Goal: Task Accomplishment & Management: Complete application form

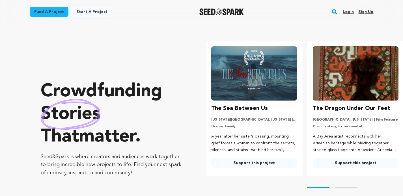
click at [353, 12] on link "Login" at bounding box center [348, 11] width 11 height 9
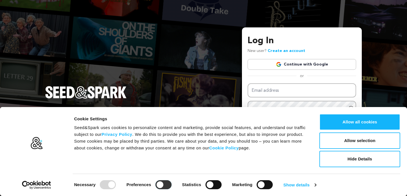
click at [167, 186] on input "Preferences" at bounding box center [163, 184] width 16 height 9
click at [158, 186] on input "Preferences" at bounding box center [163, 184] width 16 height 9
checkbox input "false"
click at [353, 141] on button "Allow selection" at bounding box center [359, 141] width 81 height 16
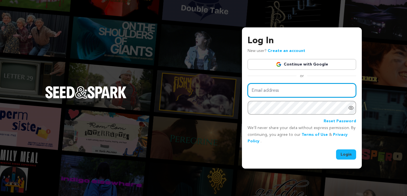
click at [304, 92] on input "Email address" at bounding box center [302, 90] width 109 height 14
type input "teriastewart@gmail.com"
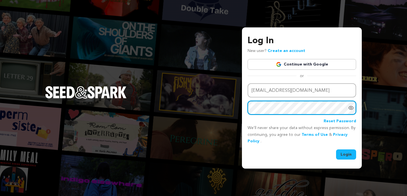
click at [336, 150] on button "Login" at bounding box center [346, 155] width 20 height 10
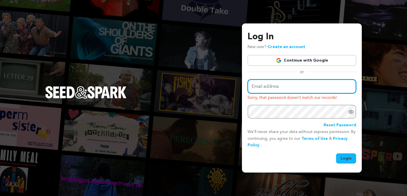
click at [300, 83] on input "Email address" at bounding box center [302, 86] width 109 height 14
type input "teriastewart@gmail.com"
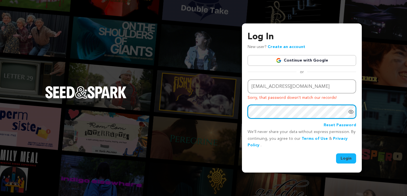
click at [336, 153] on button "Login" at bounding box center [346, 158] width 20 height 10
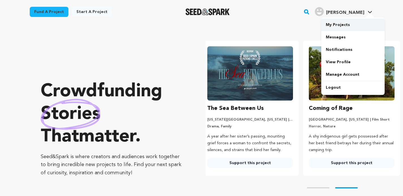
scroll to position [0, 106]
click at [337, 28] on link "My Projects" at bounding box center [352, 25] width 63 height 12
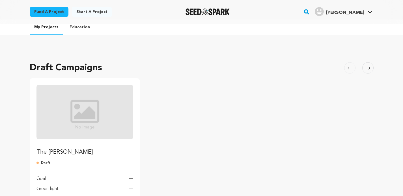
scroll to position [9, 0]
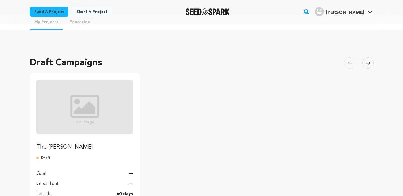
click at [80, 118] on img "Fund The Barber" at bounding box center [84, 107] width 97 height 54
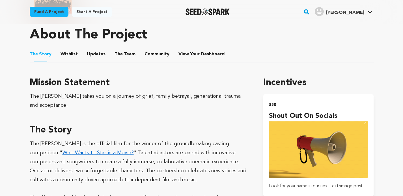
scroll to position [244, 0]
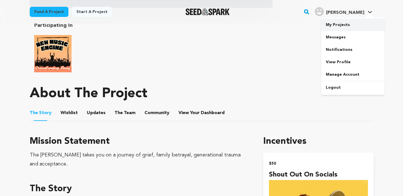
click at [338, 25] on link "My Projects" at bounding box center [352, 25] width 63 height 12
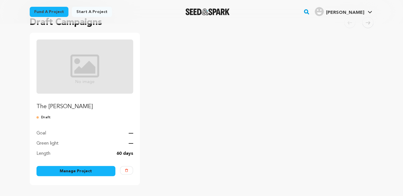
scroll to position [50, 0]
click at [85, 173] on link "Manage Project" at bounding box center [75, 171] width 79 height 10
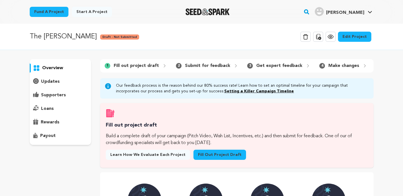
scroll to position [54, 0]
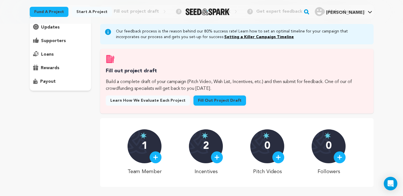
click at [220, 104] on link "Fill out project draft" at bounding box center [219, 101] width 53 height 10
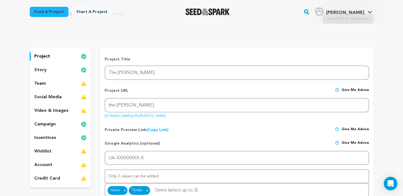
scroll to position [27, 0]
click at [51, 139] on p "incentives" at bounding box center [45, 138] width 22 height 7
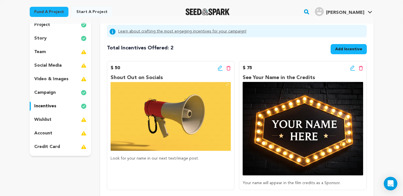
scroll to position [77, 0]
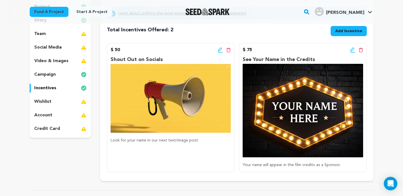
click at [343, 31] on span "Add Incentive" at bounding box center [348, 31] width 27 height 6
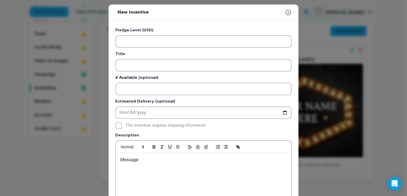
click at [286, 12] on icon "button" at bounding box center [288, 12] width 7 height 7
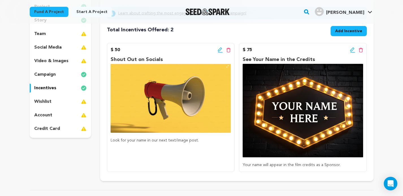
click at [51, 102] on div "wishlist" at bounding box center [61, 101] width 62 height 9
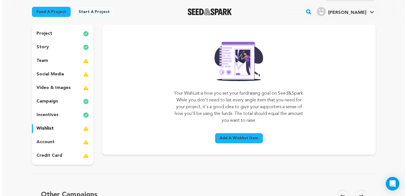
scroll to position [27, 0]
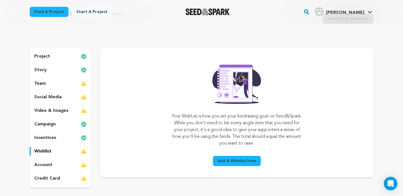
click at [242, 161] on span "Add A Wishlist Item" at bounding box center [236, 161] width 39 height 6
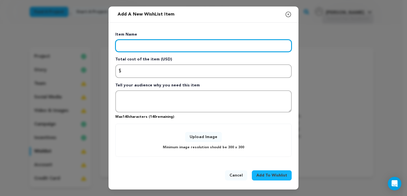
click at [141, 44] on input "Enter item name" at bounding box center [203, 46] width 176 height 12
paste input "Cast and crew"
click at [140, 44] on input "Cast and crew" at bounding box center [203, 46] width 176 height 12
type input "Cast and Crew"
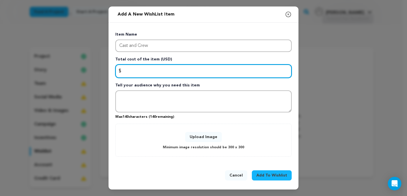
click at [158, 70] on input "Enter total cost of the item" at bounding box center [203, 71] width 176 height 14
paste input "4000"
type input "4000"
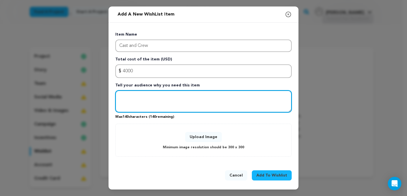
click at [145, 98] on textarea "Tell your audience why you need this item" at bounding box center [203, 101] width 176 height 22
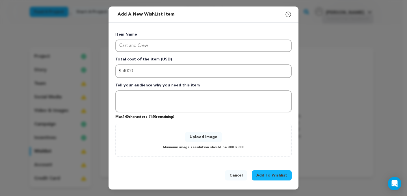
click at [207, 134] on button "Upload Image" at bounding box center [203, 137] width 37 height 10
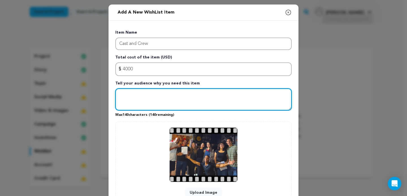
click at [145, 99] on textarea "Tell your audience why you need this item" at bounding box center [203, 99] width 176 height 22
type textarea "O"
type textarea "t"
click at [197, 97] on textarea "The Barber is only possible with" at bounding box center [203, 99] width 176 height 22
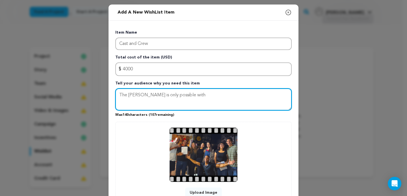
drag, startPoint x: 197, startPoint y: 97, endPoint x: 143, endPoint y: 94, distance: 53.8
click at [141, 95] on textarea "The Barber is only possible with" at bounding box center [203, 99] width 176 height 22
drag, startPoint x: 190, startPoint y: 96, endPoint x: 169, endPoint y: 96, distance: 20.9
click at [169, 96] on textarea "The Barber cast and crew is already" at bounding box center [203, 99] width 176 height 22
drag, startPoint x: 143, startPoint y: 96, endPoint x: 127, endPoint y: 95, distance: 16.1
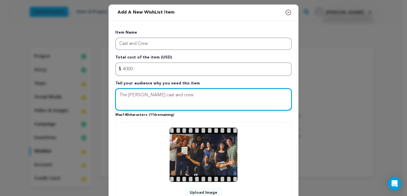
click at [127, 95] on textarea "The Barber cast and crew" at bounding box center [203, 99] width 176 height 22
click at [171, 95] on textarea "The cast and crew" at bounding box center [203, 99] width 176 height 22
drag, startPoint x: 171, startPoint y: 95, endPoint x: 125, endPoint y: 96, distance: 45.8
click at [125, 96] on textarea "The cast and crew are the" at bounding box center [203, 99] width 176 height 22
type textarea "T"
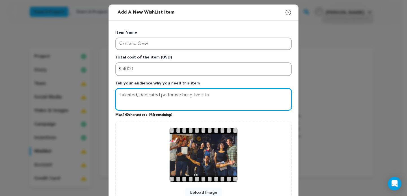
click at [179, 95] on textarea "Talented, dedicated performer bring live into" at bounding box center [203, 99] width 176 height 22
click at [193, 95] on textarea "Talented, dedicated performers bring live into" at bounding box center [203, 99] width 176 height 22
drag, startPoint x: 122, startPoint y: 94, endPoint x: 119, endPoint y: 93, distance: 3.1
click at [121, 94] on textarea "Talented, dedicated performers bring live into" at bounding box center [203, 99] width 176 height 22
click at [119, 93] on textarea "Talented, dedicated performers bring live into" at bounding box center [203, 99] width 176 height 22
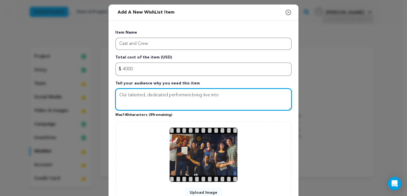
click at [194, 95] on textarea "Our talented, dedicated performers bring live into" at bounding box center [203, 99] width 176 height 22
click at [204, 94] on textarea "Our talented, dedicated performers bring live into" at bounding box center [203, 99] width 176 height 22
click at [197, 94] on textarea "Our talented, dedicated performers bring live into" at bounding box center [203, 99] width 176 height 22
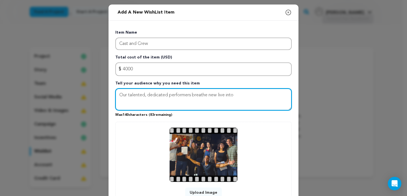
click at [239, 96] on textarea "Our talented, dedicated performers breathe new live into" at bounding box center [203, 99] width 176 height 22
click at [191, 96] on textarea "Our talented, dedicated performers breathe new live into" at bounding box center [203, 99] width 176 height 22
drag, startPoint x: 235, startPoint y: 95, endPoint x: 191, endPoint y: 97, distance: 45.0
click at [191, 97] on textarea "Our talented, dedicated performers breathe new live into" at bounding box center [203, 99] width 176 height 22
click at [250, 97] on textarea "Our talented, dedicated performers breathe new live into" at bounding box center [203, 99] width 176 height 22
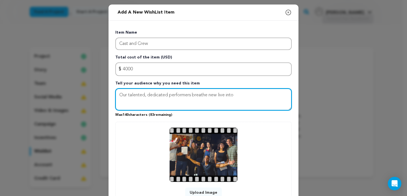
drag, startPoint x: 238, startPoint y: 100, endPoint x: 190, endPoint y: 98, distance: 47.8
click at [190, 98] on textarea "Our talented, dedicated performers breathe new live into" at bounding box center [203, 99] width 176 height 22
click at [148, 94] on textarea "Our talented, dedicated performers have been rehearsing to prep for" at bounding box center [203, 99] width 176 height 22
click at [145, 94] on textarea "Our talented, dedicated performers have been rehearsing to prep for" at bounding box center [203, 99] width 176 height 22
click at [266, 94] on textarea "Our talented and dedicated performers have been rehearsing to prep for" at bounding box center [203, 99] width 176 height 22
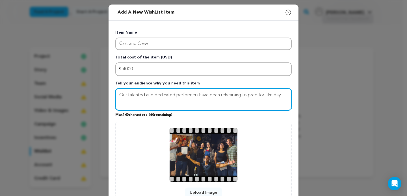
type textarea "Our talented and dedicated performers have been rehearsing to prep for film day."
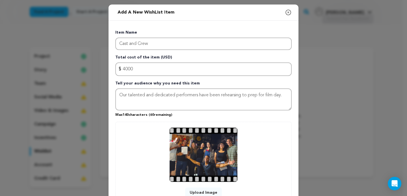
click at [282, 121] on div "Item Name Cast and Crew Total cost of the item (USD) $ Amount 4000 Tell your au…" at bounding box center [203, 121] width 176 height 183
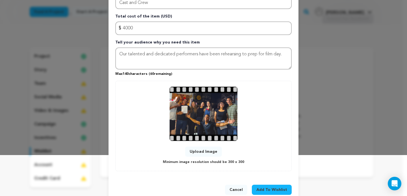
scroll to position [53, 0]
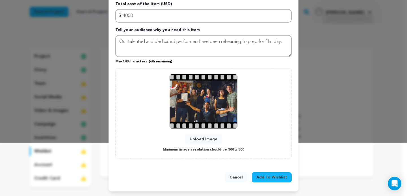
click at [276, 173] on button "Add To Wishlist" at bounding box center [272, 177] width 40 height 10
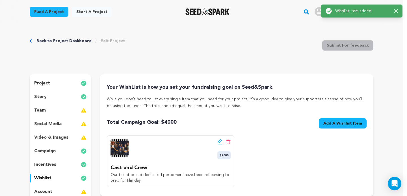
scroll to position [0, 0]
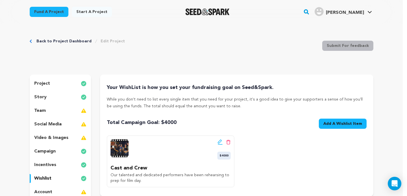
click at [123, 145] on img at bounding box center [120, 148] width 18 height 18
click at [225, 53] on div "Back to Project Dashboard Edit Project Submit For feedback Submit For feedback" at bounding box center [202, 46] width 344 height 37
click at [347, 126] on span "Add A Wishlist Item" at bounding box center [342, 124] width 39 height 6
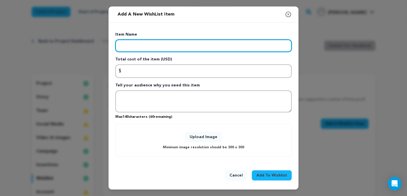
click at [131, 47] on input "Enter item name" at bounding box center [203, 46] width 176 height 12
paste input "Equipment and tech"
click at [154, 45] on input "Equipment and tech" at bounding box center [203, 46] width 176 height 12
click at [149, 44] on input "Equipment and Tech" at bounding box center [203, 46] width 176 height 12
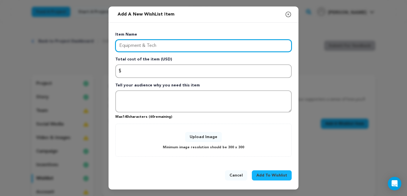
type input "Equipment & Tech"
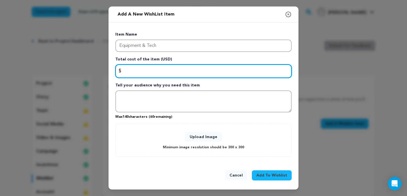
click at [140, 71] on input "Enter total cost of the item" at bounding box center [203, 71] width 176 height 14
click at [186, 70] on input "Enter total cost of the item" at bounding box center [203, 71] width 176 height 14
paste input "1700"
type input "1700"
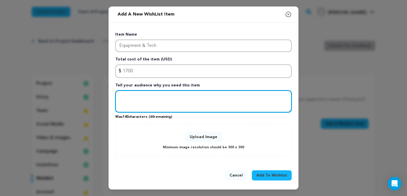
click at [146, 96] on textarea "Tell your audience why you need this item" at bounding box center [203, 101] width 176 height 22
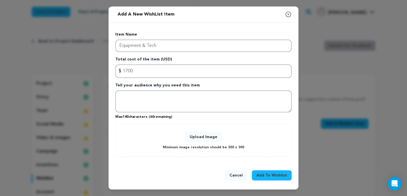
click at [290, 16] on icon "button" at bounding box center [288, 14] width 5 height 5
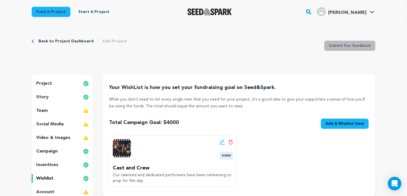
click at [46, 84] on p "project" at bounding box center [44, 83] width 16 height 7
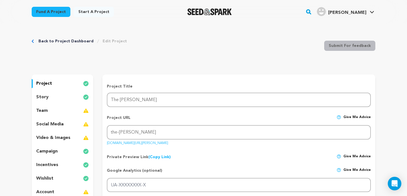
click at [46, 97] on p "story" at bounding box center [42, 97] width 12 height 7
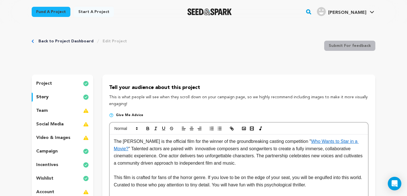
drag, startPoint x: 343, startPoint y: 183, endPoint x: 335, endPoint y: 184, distance: 8.5
click at [336, 185] on p "This film is crafted for fans of the horror genre. If you love to be on the edg…" at bounding box center [239, 181] width 250 height 14
click at [380, 58] on div "Back to Project Dashboard Edit Project Submit For feedback Submit For feedback …" at bounding box center [204, 171] width 362 height 295
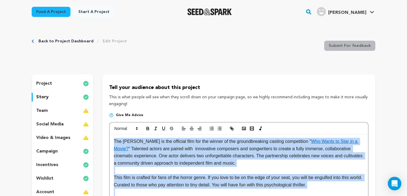
drag, startPoint x: 113, startPoint y: 143, endPoint x: 349, endPoint y: 191, distance: 240.9
click at [368, 196] on div "The Barber is the official film for the winner of the groundbreaking casting co…" at bounding box center [239, 177] width 258 height 85
copy div "The Barber is the official film for the winner of the groundbreaking casting co…"
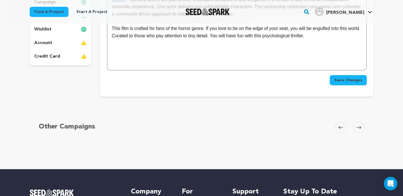
scroll to position [86, 0]
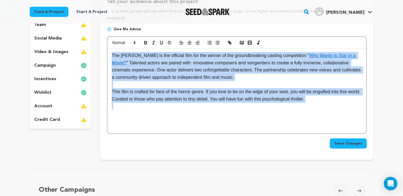
drag, startPoint x: 332, startPoint y: 103, endPoint x: 101, endPoint y: 40, distance: 240.2
click at [107, 49] on div "The Barber is the official film for the winner of the groundbreaking casting co…" at bounding box center [236, 91] width 258 height 85
copy div "The Barber is the official film for the winner of the groundbreaking casting co…"
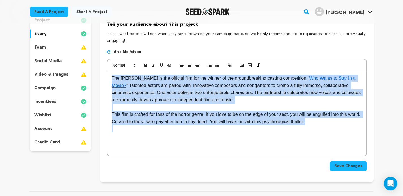
scroll to position [36, 0]
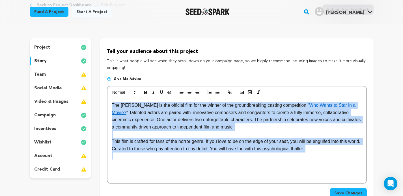
click at [41, 60] on p "story" at bounding box center [40, 61] width 12 height 7
click at [42, 72] on p "team" at bounding box center [40, 74] width 12 height 7
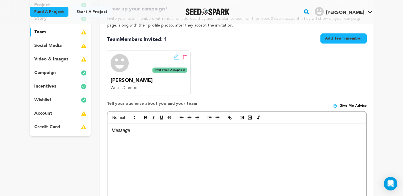
scroll to position [50, 0]
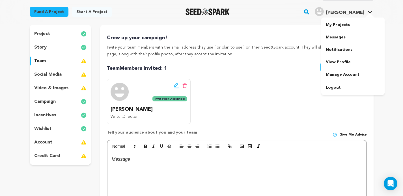
click at [369, 13] on div at bounding box center [369, 16] width 11 height 6
click at [340, 25] on link "My Projects" at bounding box center [352, 25] width 63 height 12
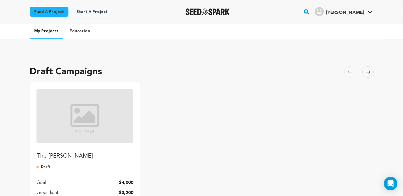
click at [84, 133] on img "Fund The Barber" at bounding box center [84, 116] width 97 height 54
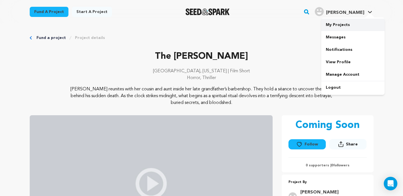
click at [345, 27] on link "My Projects" at bounding box center [352, 25] width 63 height 12
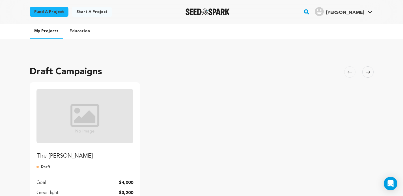
scroll to position [86, 0]
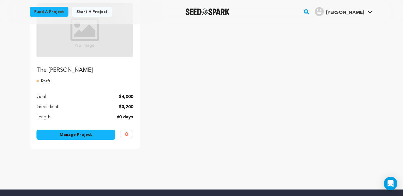
click at [95, 137] on link "Manage Project" at bounding box center [75, 135] width 79 height 10
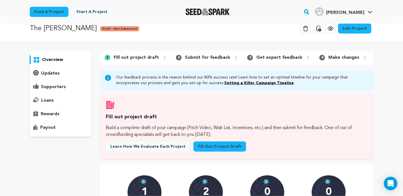
scroll to position [14, 0]
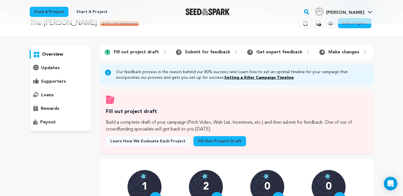
click at [211, 144] on link "Fill out project draft" at bounding box center [219, 141] width 53 height 10
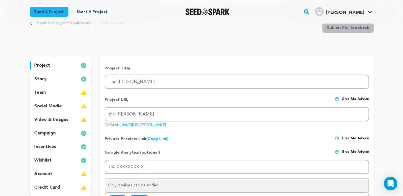
scroll to position [9, 0]
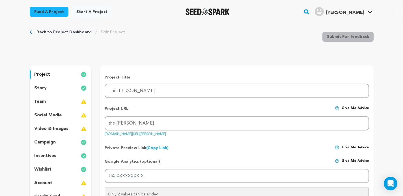
click at [42, 87] on p "story" at bounding box center [40, 88] width 12 height 7
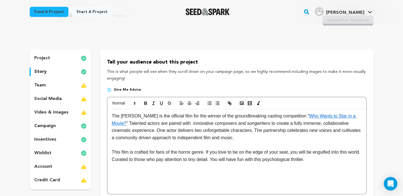
scroll to position [23, 0]
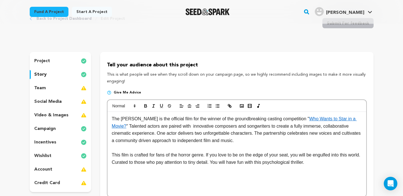
click at [41, 89] on p "team" at bounding box center [40, 88] width 12 height 7
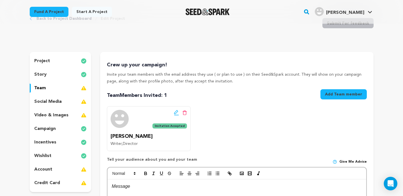
click at [47, 101] on p "social media" at bounding box center [47, 101] width 27 height 7
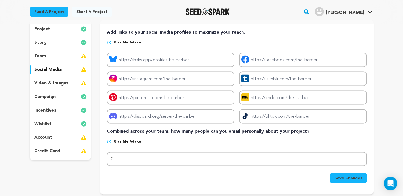
scroll to position [77, 0]
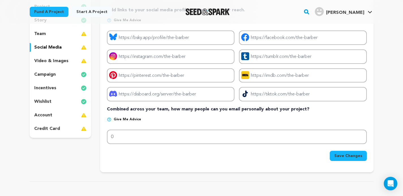
click at [53, 60] on p "video & images" at bounding box center [51, 61] width 34 height 7
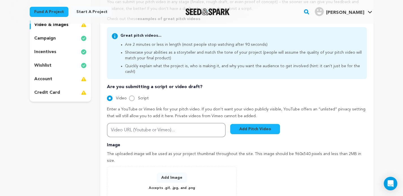
scroll to position [54, 0]
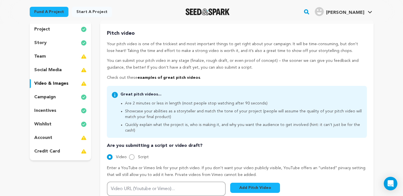
click at [50, 96] on p "campaign" at bounding box center [44, 97] width 21 height 7
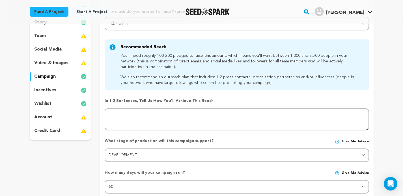
scroll to position [77, 0]
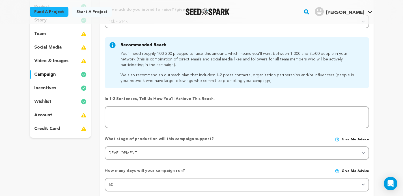
click at [41, 101] on p "wishlist" at bounding box center [42, 101] width 17 height 7
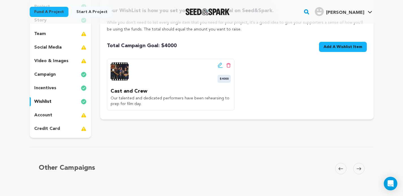
click at [44, 115] on p "account" at bounding box center [43, 115] width 18 height 7
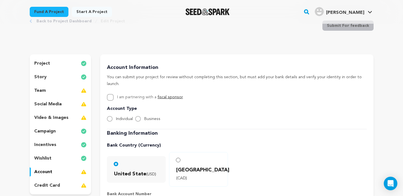
scroll to position [14, 0]
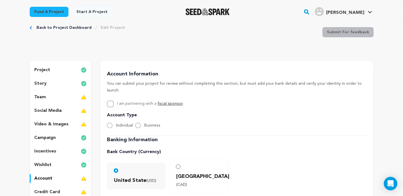
click at [39, 70] on p "project" at bounding box center [42, 70] width 16 height 7
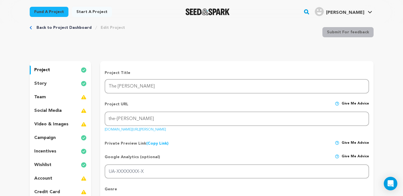
click at [41, 86] on p "story" at bounding box center [40, 83] width 12 height 7
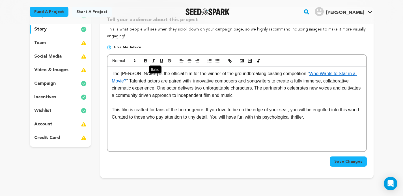
scroll to position [45, 0]
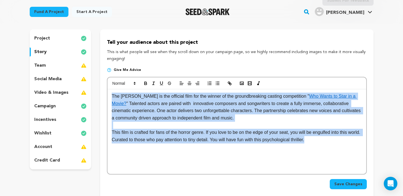
drag, startPoint x: 330, startPoint y: 143, endPoint x: 69, endPoint y: 73, distance: 270.5
click at [107, 89] on div "The Barber is the official film for the winner of the groundbreaking casting co…" at bounding box center [236, 131] width 258 height 85
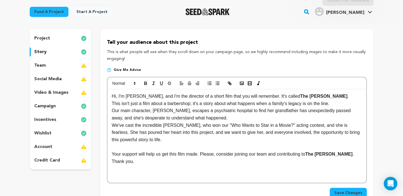
click at [325, 96] on p "Hi, I'm Anis Taylor, and I'm the director of a short film that you will remembe…" at bounding box center [237, 96] width 250 height 7
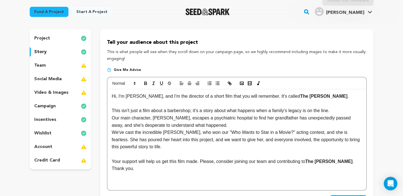
click at [223, 126] on p "Our main character, Laura, escapes a psychiatric hospital to find her grandfath…" at bounding box center [237, 121] width 250 height 14
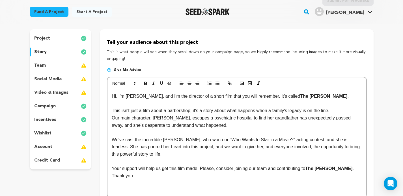
click at [220, 125] on p "Our main character, Laura, escapes a psychiatric hospital to find her grandfath…" at bounding box center [237, 121] width 250 height 14
click at [165, 182] on p at bounding box center [237, 183] width 250 height 7
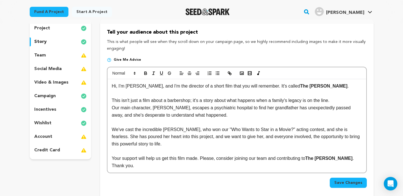
scroll to position [54, 0]
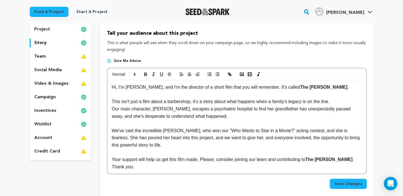
click at [345, 186] on span "Save Changes" at bounding box center [348, 184] width 28 height 6
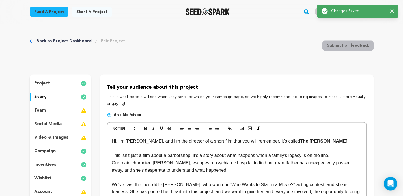
scroll to position [0, 0]
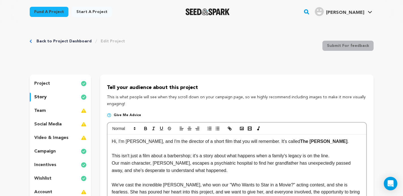
click at [41, 82] on p "project" at bounding box center [42, 83] width 16 height 7
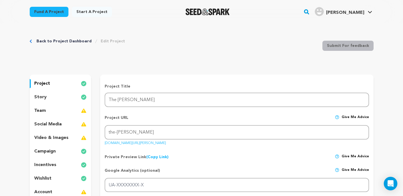
click at [42, 122] on p "social media" at bounding box center [47, 124] width 27 height 7
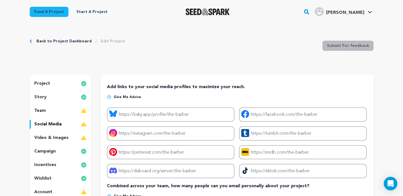
click at [47, 140] on p "video & images" at bounding box center [51, 138] width 34 height 7
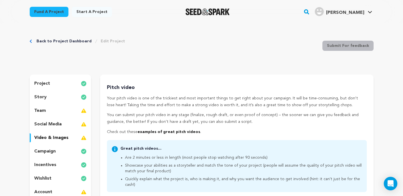
click at [41, 83] on p "project" at bounding box center [42, 83] width 16 height 7
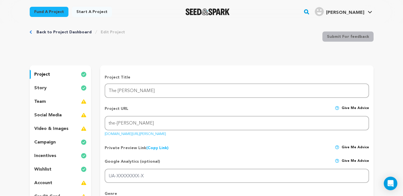
scroll to position [5, 0]
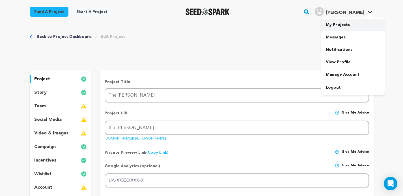
click at [326, 25] on link "My Projects" at bounding box center [352, 25] width 63 height 12
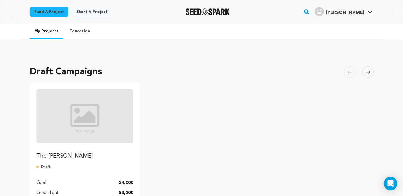
click at [83, 118] on img "Fund The Barber" at bounding box center [84, 116] width 97 height 54
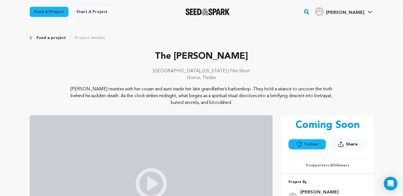
scroll to position [104, 0]
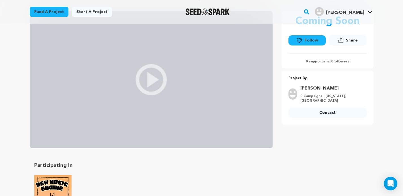
click at [189, 80] on img at bounding box center [151, 79] width 243 height 137
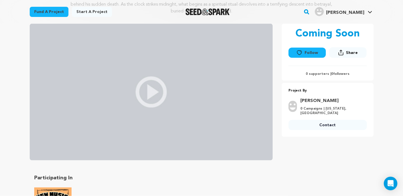
scroll to position [77, 0]
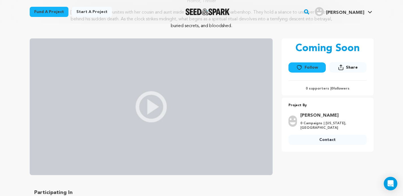
click at [148, 88] on img at bounding box center [151, 106] width 243 height 137
click at [205, 86] on img at bounding box center [151, 106] width 243 height 137
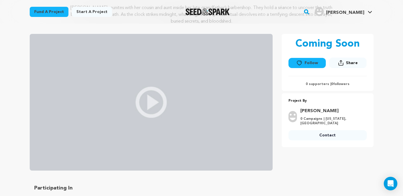
scroll to position [5, 0]
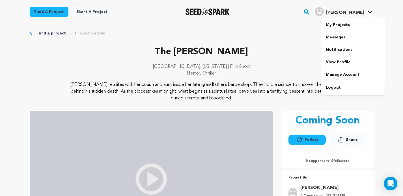
click at [368, 15] on div at bounding box center [369, 16] width 11 height 6
click at [345, 26] on link "My Projects" at bounding box center [352, 25] width 63 height 12
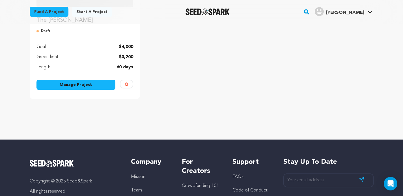
scroll to position [131, 0]
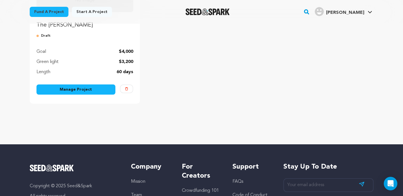
click at [99, 90] on link "Manage Project" at bounding box center [75, 90] width 79 height 10
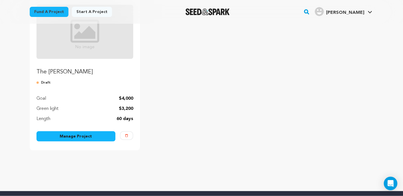
scroll to position [86, 0]
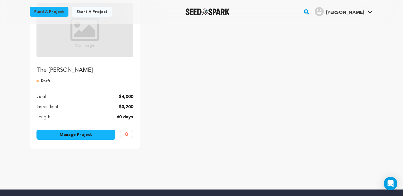
click at [107, 40] on img "Fund The Barber" at bounding box center [84, 30] width 97 height 54
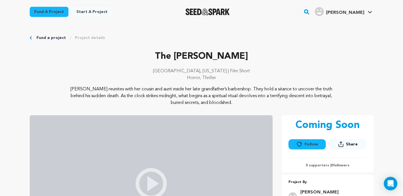
scroll to position [50, 0]
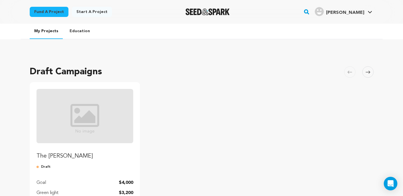
scroll to position [86, 0]
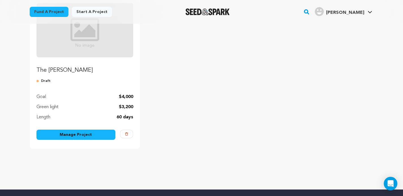
click at [88, 135] on link "Manage Project" at bounding box center [75, 135] width 79 height 10
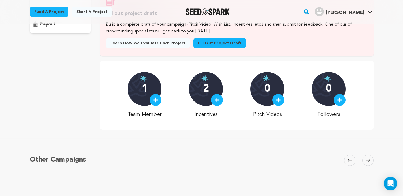
scroll to position [118, 0]
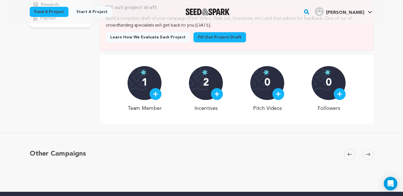
click at [282, 100] on div at bounding box center [278, 94] width 12 height 12
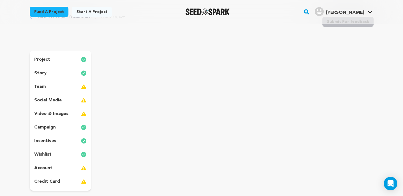
scroll to position [23, 0]
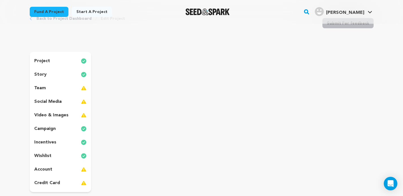
click at [40, 59] on p "project" at bounding box center [42, 61] width 16 height 7
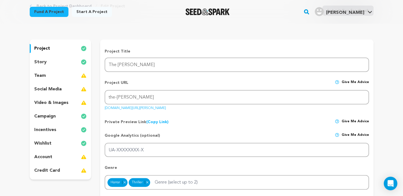
scroll to position [36, 0]
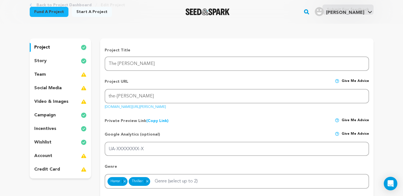
click at [40, 61] on p "story" at bounding box center [40, 61] width 12 height 7
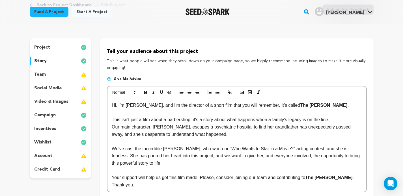
click at [52, 102] on p "video & images" at bounding box center [51, 101] width 34 height 7
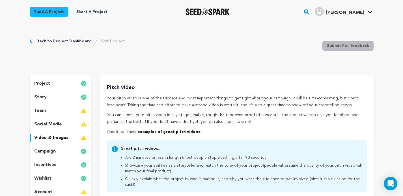
scroll to position [54, 0]
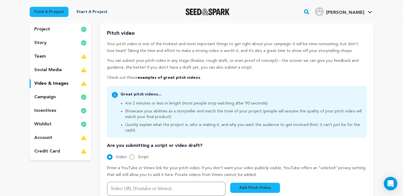
click at [48, 127] on p "wishlist" at bounding box center [42, 124] width 17 height 7
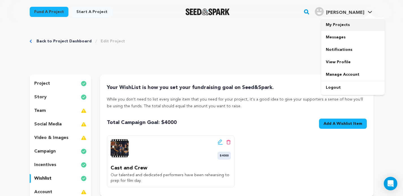
click at [341, 25] on link "My Projects" at bounding box center [352, 25] width 63 height 12
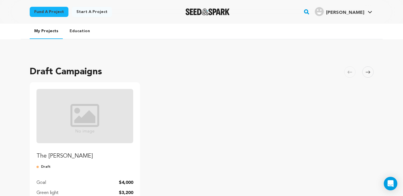
click at [78, 114] on img "Fund The Barber" at bounding box center [84, 116] width 97 height 54
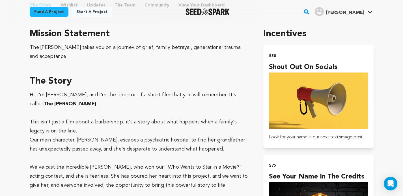
scroll to position [348, 0]
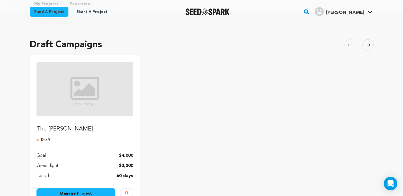
scroll to position [77, 0]
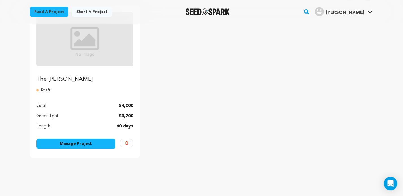
click at [72, 144] on link "Manage Project" at bounding box center [75, 144] width 79 height 10
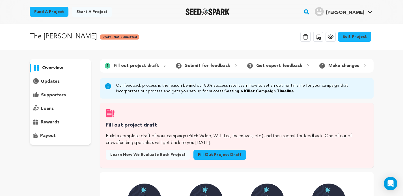
click at [219, 156] on link "Fill out project draft" at bounding box center [219, 155] width 53 height 10
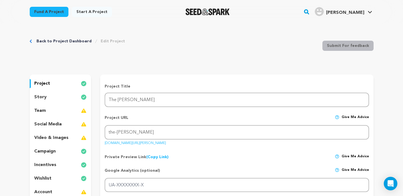
click at [45, 92] on div "project story team social media video & images campaign incentives wishlist acc…" at bounding box center [61, 145] width 62 height 140
click at [54, 101] on div "story" at bounding box center [61, 97] width 62 height 9
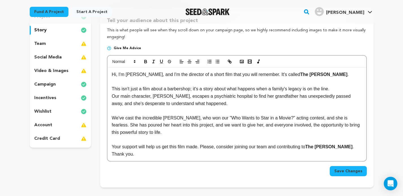
scroll to position [77, 0]
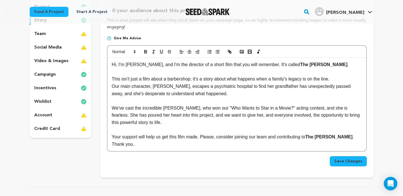
click at [135, 98] on p at bounding box center [237, 100] width 250 height 7
click at [114, 70] on p at bounding box center [237, 71] width 250 height 7
click at [110, 102] on div "Hi, I'm Anis Taylor, and I'm the director of a short film that you will remembe…" at bounding box center [236, 105] width 258 height 94
click at [120, 130] on p at bounding box center [237, 129] width 250 height 7
click at [133, 147] on p "Your support will help us get this film made. Please, consider joining our team…" at bounding box center [237, 140] width 250 height 14
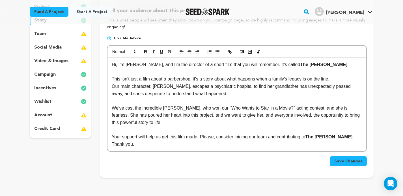
click at [109, 65] on div "Hi, I'm Anis Taylor, and I'm the director of a short film that you will remembe…" at bounding box center [236, 105] width 258 height 94
click at [133, 50] on icon at bounding box center [134, 51] width 5 height 5
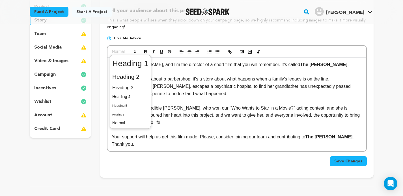
click at [176, 33] on div "Tell your audience about this project This is what people will see when they sc…" at bounding box center [236, 88] width 273 height 180
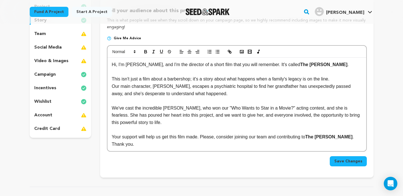
click at [343, 166] on button "Save Changes" at bounding box center [348, 161] width 37 height 10
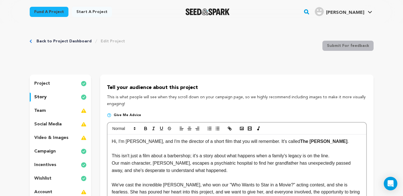
scroll to position [45, 0]
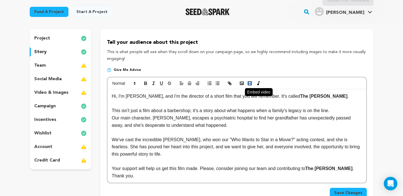
click at [252, 85] on icon "button" at bounding box center [249, 83] width 5 height 5
click at [263, 52] on p "This is what people will see when they scroll down on your campaign page, so we…" at bounding box center [237, 56] width 260 height 14
click at [54, 103] on p "campaign" at bounding box center [44, 106] width 21 height 7
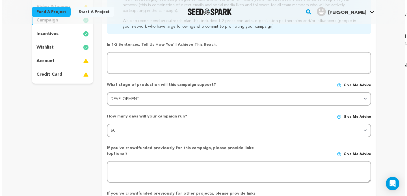
scroll to position [36, 0]
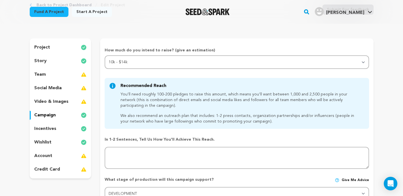
click at [45, 140] on p "wishlist" at bounding box center [42, 142] width 17 height 7
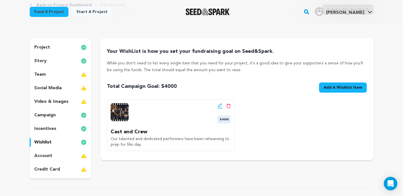
click at [343, 86] on span "Add A Wishlist Item" at bounding box center [342, 88] width 39 height 6
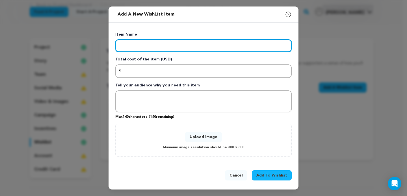
click at [151, 44] on input "Enter item name" at bounding box center [203, 46] width 176 height 12
paste input "Hi, I'm Anis Taylor, and I'm the director of a short film that you will remembe…"
type input "Hi, I'm Anis Taylor, and I'm the director of a short film that you will remembe…"
click at [181, 43] on input "Enter item name" at bounding box center [203, 46] width 176 height 12
paste input "Equipment and tech 1500 1700"
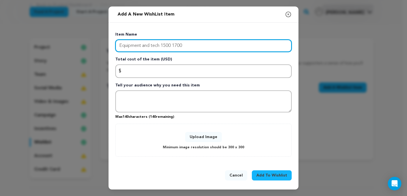
click at [177, 45] on input "Equipment and tech 1500 1700" at bounding box center [203, 46] width 176 height 12
type input "Equipment and tech 1500 1700"
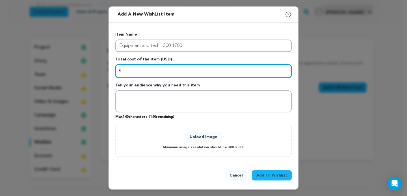
click at [156, 65] on input "Enter total cost of the item" at bounding box center [203, 71] width 176 height 14
paste input "1700"
type input "1700"
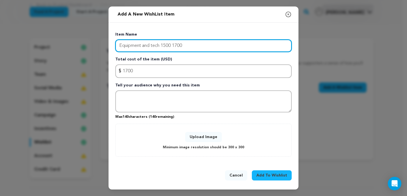
drag, startPoint x: 174, startPoint y: 44, endPoint x: 161, endPoint y: 47, distance: 12.5
click at [161, 47] on input "Equipment and tech 1500 1700" at bounding box center [203, 46] width 176 height 12
drag, startPoint x: 153, startPoint y: 44, endPoint x: 143, endPoint y: 46, distance: 10.3
click at [143, 46] on input "Equipment and tech 1700" at bounding box center [203, 46] width 176 height 12
click at [166, 45] on input "Equipment & Tech 1700" at bounding box center [203, 46] width 176 height 12
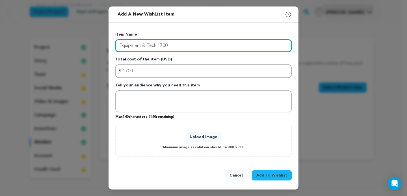
click at [166, 45] on input "Equipment & Tech 1700" at bounding box center [203, 46] width 176 height 12
type input "Equipment & Tech"
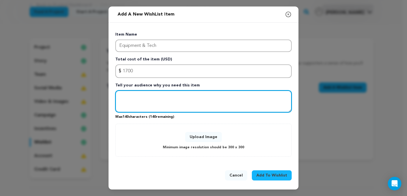
click at [170, 111] on textarea "Tell your audience why you need this item" at bounding box center [203, 101] width 176 height 22
type textarea "Our goal is to make this independent film look as polished as possible."
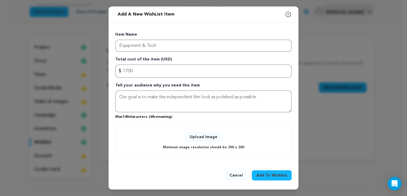
click at [208, 137] on button "Upload Image" at bounding box center [203, 137] width 37 height 10
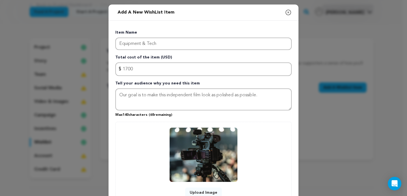
scroll to position [53, 0]
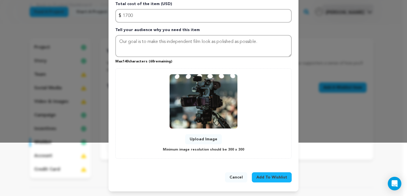
click at [268, 180] on span "Add To Wishlist" at bounding box center [271, 178] width 31 height 6
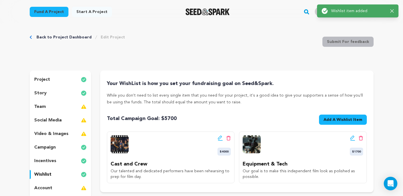
scroll to position [45, 0]
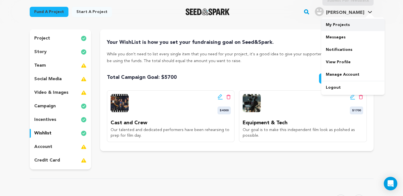
click at [348, 27] on link "My Projects" at bounding box center [352, 25] width 63 height 12
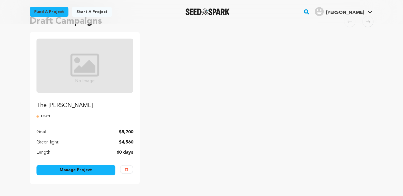
scroll to position [54, 0]
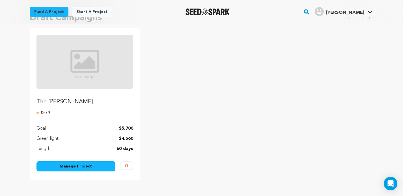
click at [118, 73] on img "Fund The Barber" at bounding box center [84, 62] width 97 height 54
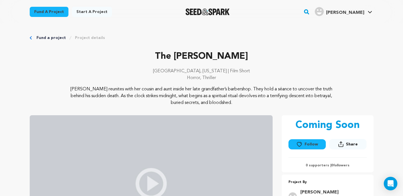
scroll to position [50, 0]
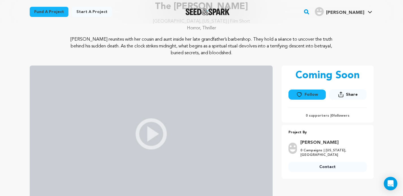
click at [160, 133] on img at bounding box center [151, 134] width 243 height 137
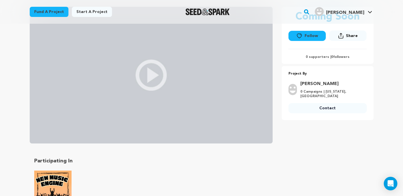
click at [162, 120] on img at bounding box center [151, 75] width 243 height 137
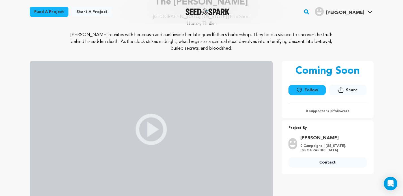
scroll to position [0, 0]
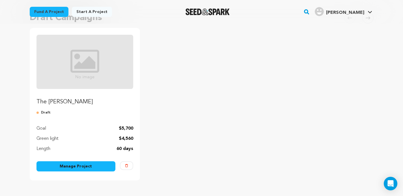
scroll to position [54, 0]
click at [105, 168] on link "Manage Project" at bounding box center [75, 166] width 79 height 10
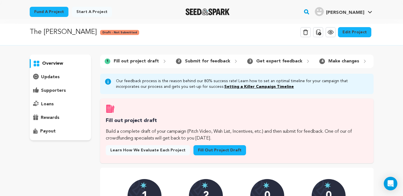
click at [349, 34] on link "Edit Project" at bounding box center [354, 32] width 33 height 10
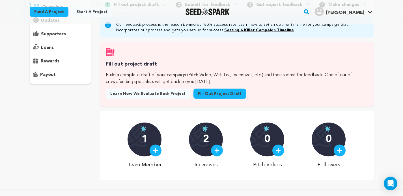
scroll to position [9, 0]
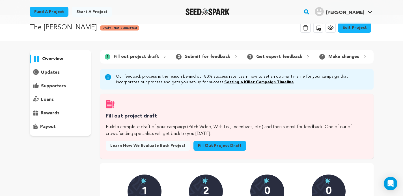
click at [213, 148] on link "Fill out project draft" at bounding box center [219, 146] width 53 height 10
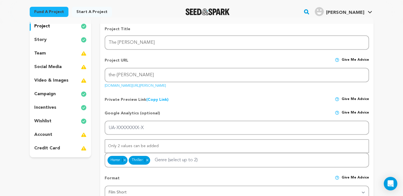
scroll to position [54, 0]
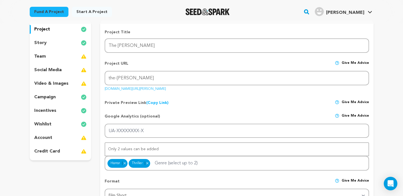
click at [47, 82] on p "video & images" at bounding box center [51, 83] width 34 height 7
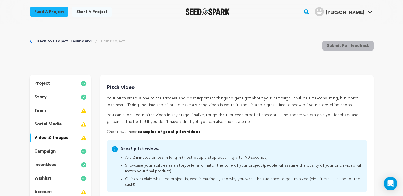
click at [44, 84] on p "project" at bounding box center [42, 83] width 16 height 7
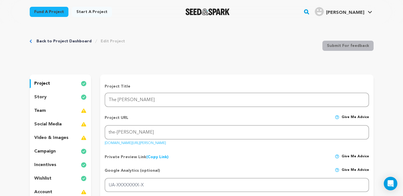
click at [62, 96] on div "story" at bounding box center [61, 97] width 62 height 9
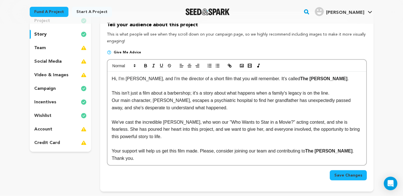
scroll to position [45, 0]
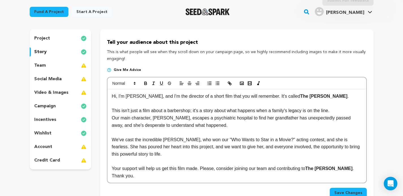
click at [46, 79] on p "social media" at bounding box center [47, 79] width 27 height 7
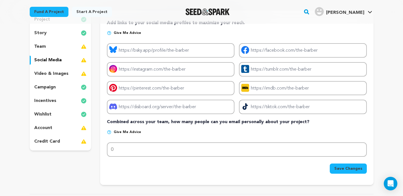
scroll to position [50, 0]
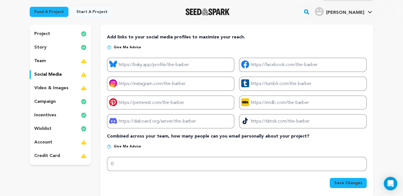
click at [51, 86] on p "video & images" at bounding box center [51, 88] width 34 height 7
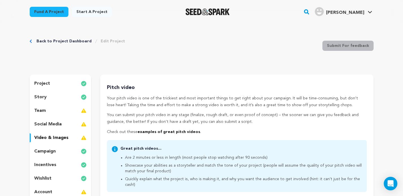
click at [104, 42] on link "Edit Project" at bounding box center [113, 41] width 24 height 6
click at [74, 42] on link "Back to Project Dashboard" at bounding box center [63, 41] width 55 height 6
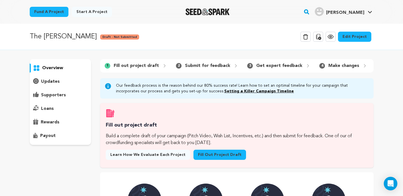
click at [328, 37] on link "View project" at bounding box center [330, 37] width 10 height 10
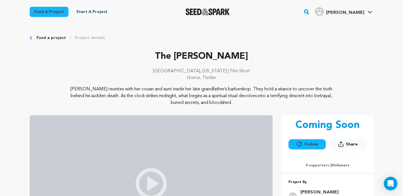
scroll to position [86, 0]
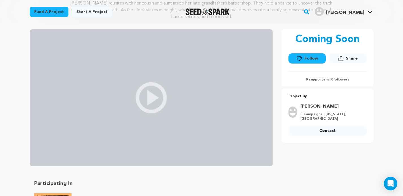
click at [148, 96] on img at bounding box center [151, 97] width 243 height 137
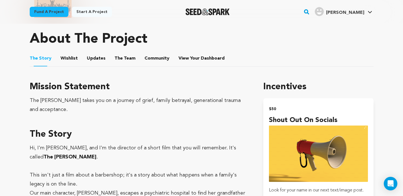
scroll to position [303, 0]
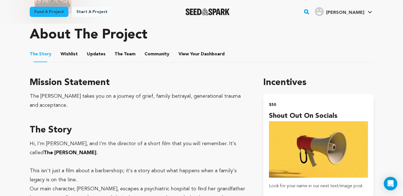
click at [71, 53] on button "Wishlist" at bounding box center [69, 56] width 14 height 14
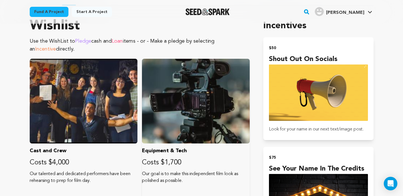
scroll to position [353, 0]
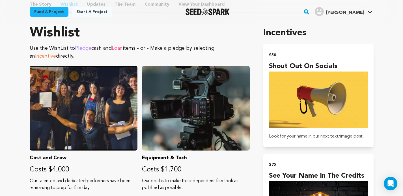
click at [196, 40] on div "Wishlist Use the WishList to Pledge cash and Loan items - or - Make a pledge by…" at bounding box center [140, 43] width 220 height 34
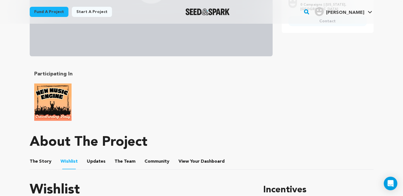
scroll to position [194, 0]
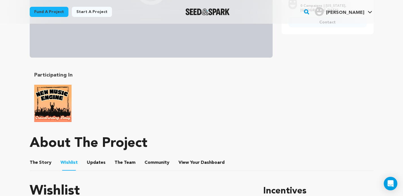
click at [97, 163] on button "Updates" at bounding box center [96, 164] width 14 height 14
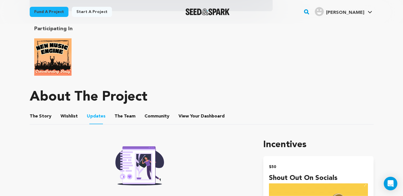
scroll to position [299, 0]
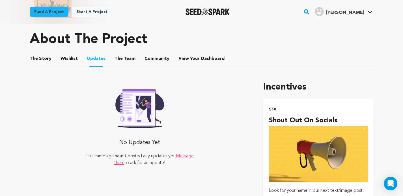
click at [121, 60] on button "The Team" at bounding box center [125, 60] width 14 height 14
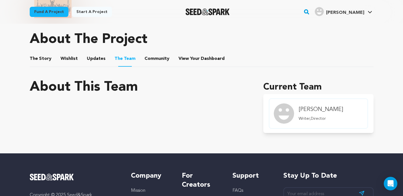
click at [154, 57] on button "Community" at bounding box center [157, 60] width 14 height 14
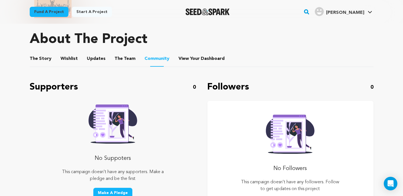
click at [122, 60] on button "The Team" at bounding box center [125, 60] width 14 height 14
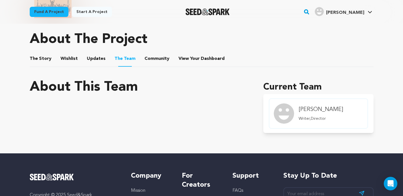
click at [290, 112] on img "member.name Profile" at bounding box center [284, 113] width 20 height 20
click at [157, 59] on button "Community" at bounding box center [157, 60] width 14 height 14
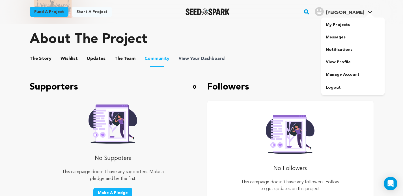
click at [201, 59] on span "Dashboard" at bounding box center [213, 58] width 24 height 7
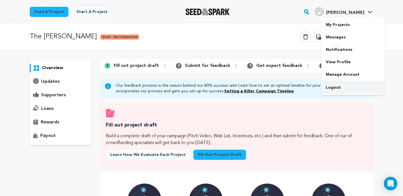
click at [336, 86] on link "Logout" at bounding box center [352, 87] width 63 height 12
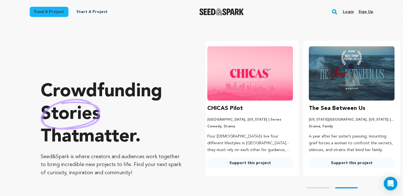
scroll to position [0, 106]
